Goal: Find contact information: Find contact information

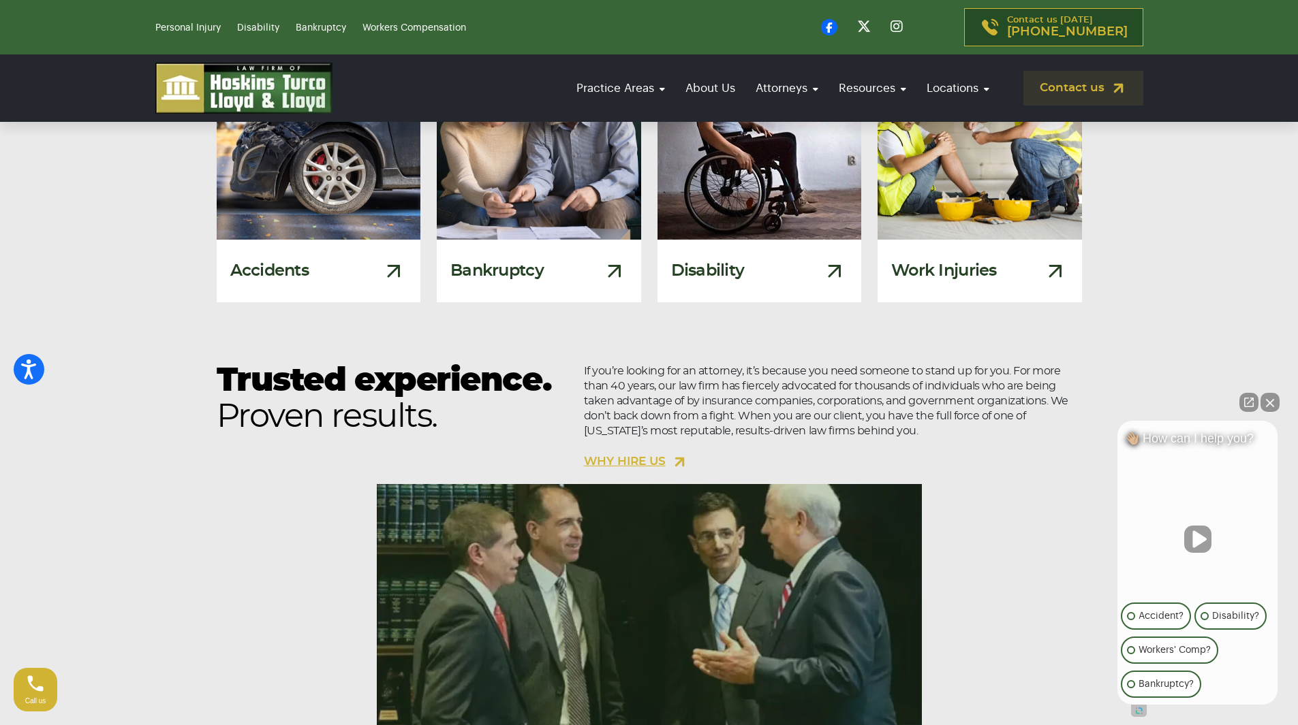
scroll to position [1082, 0]
click at [1270, 402] on button "Close Intaker Chat Widget" at bounding box center [1269, 402] width 19 height 19
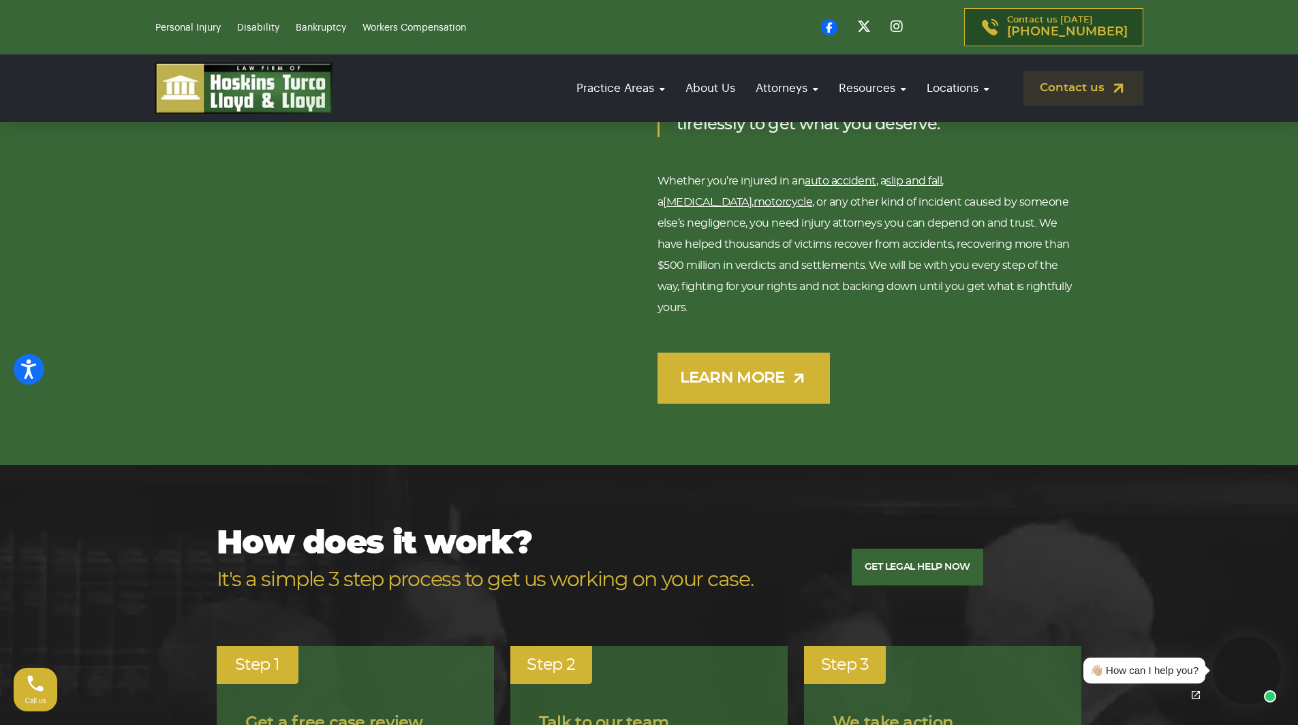
scroll to position [2094, 0]
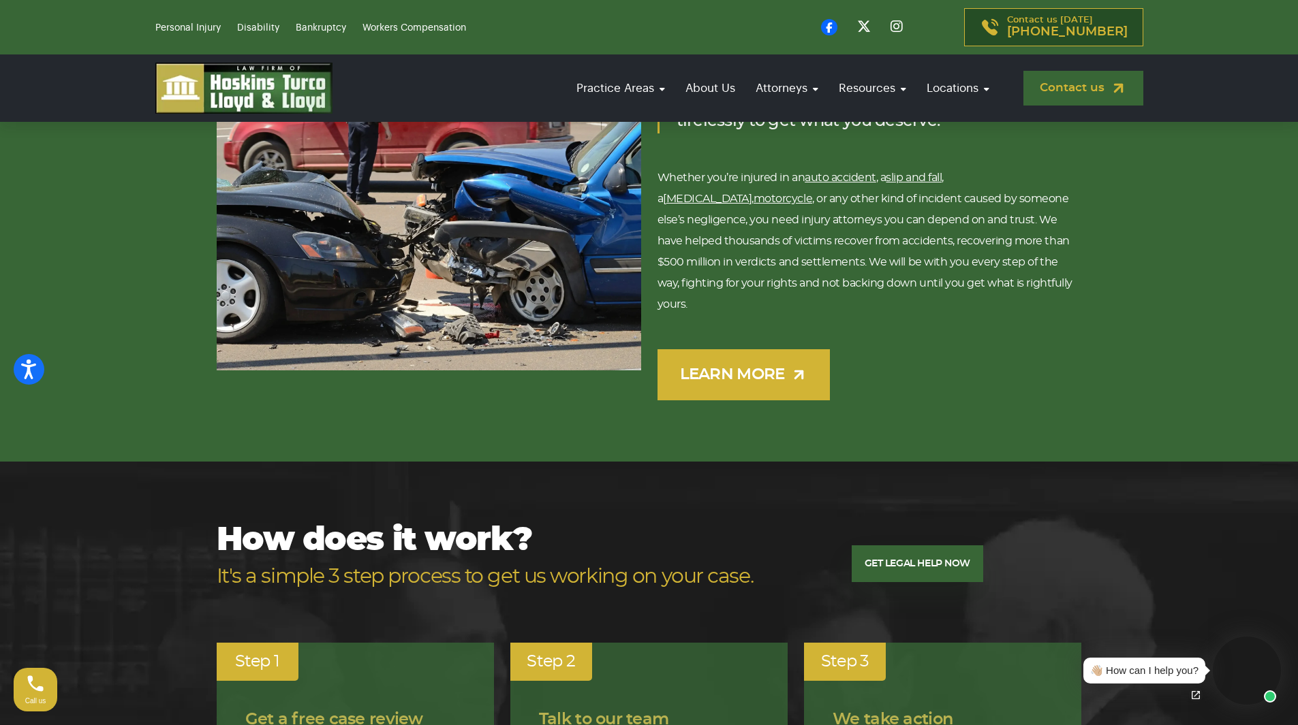
click at [1065, 93] on link "Contact us" at bounding box center [1083, 88] width 120 height 35
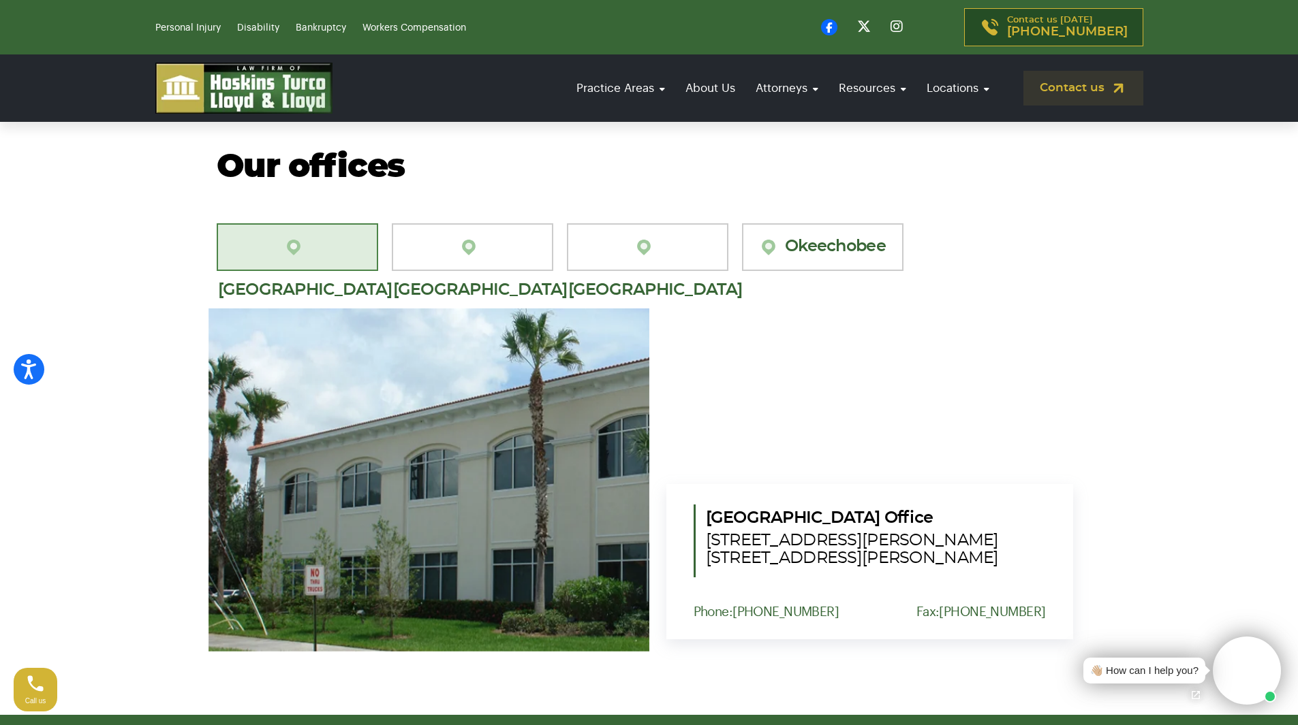
scroll to position [1231, 0]
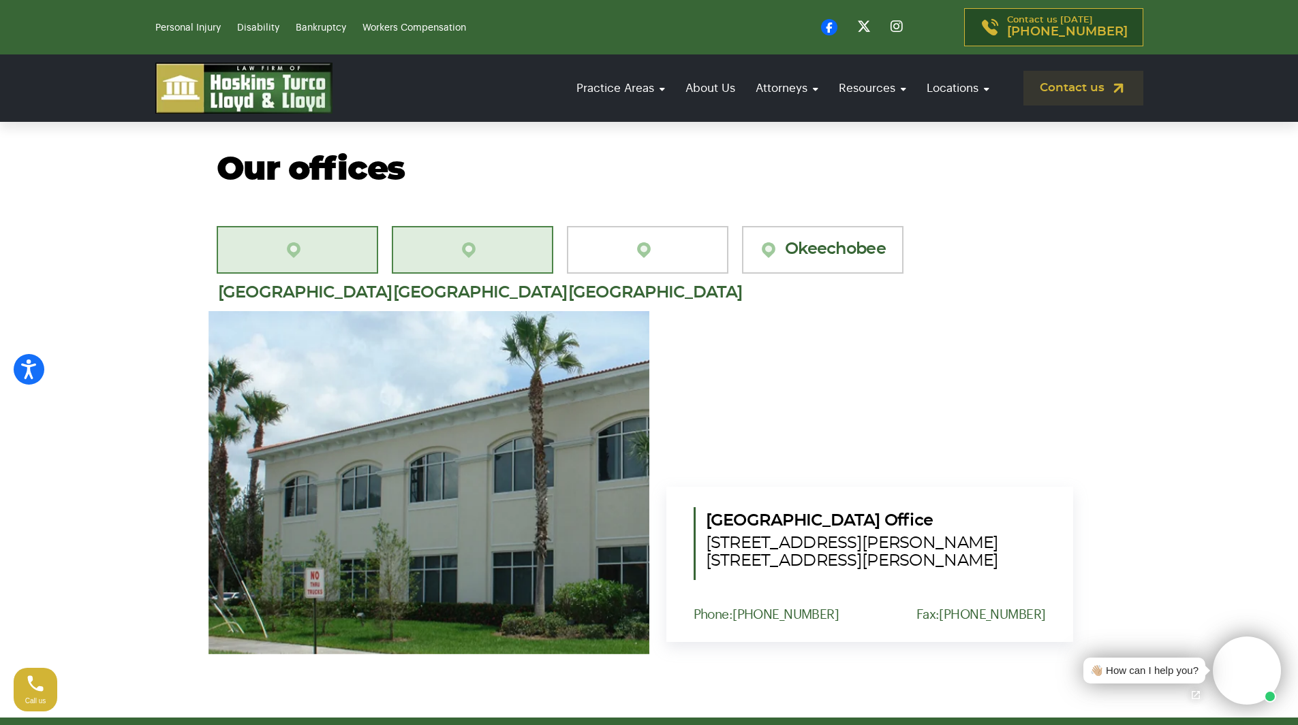
click at [503, 238] on link "[GEOGRAPHIC_DATA][PERSON_NAME]" at bounding box center [472, 250] width 161 height 48
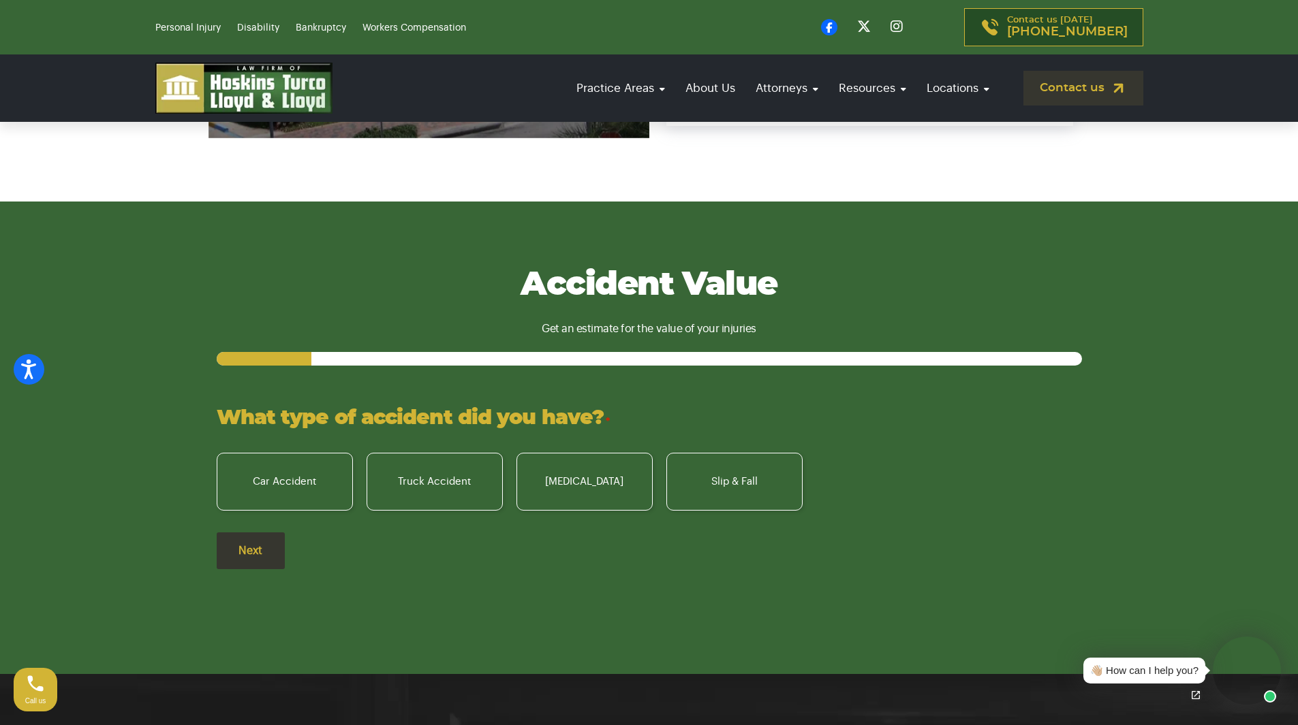
scroll to position [1744, 0]
